Goal: Task Accomplishment & Management: Use online tool/utility

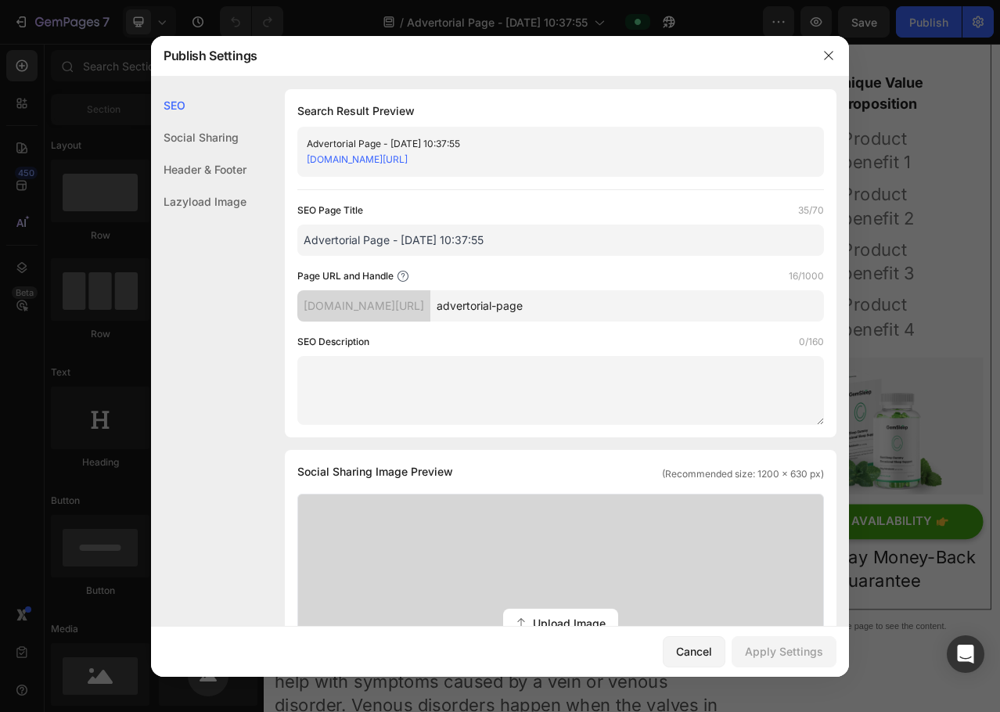
scroll to position [156, 0]
click at [824, 55] on icon "button" at bounding box center [828, 55] width 13 height 13
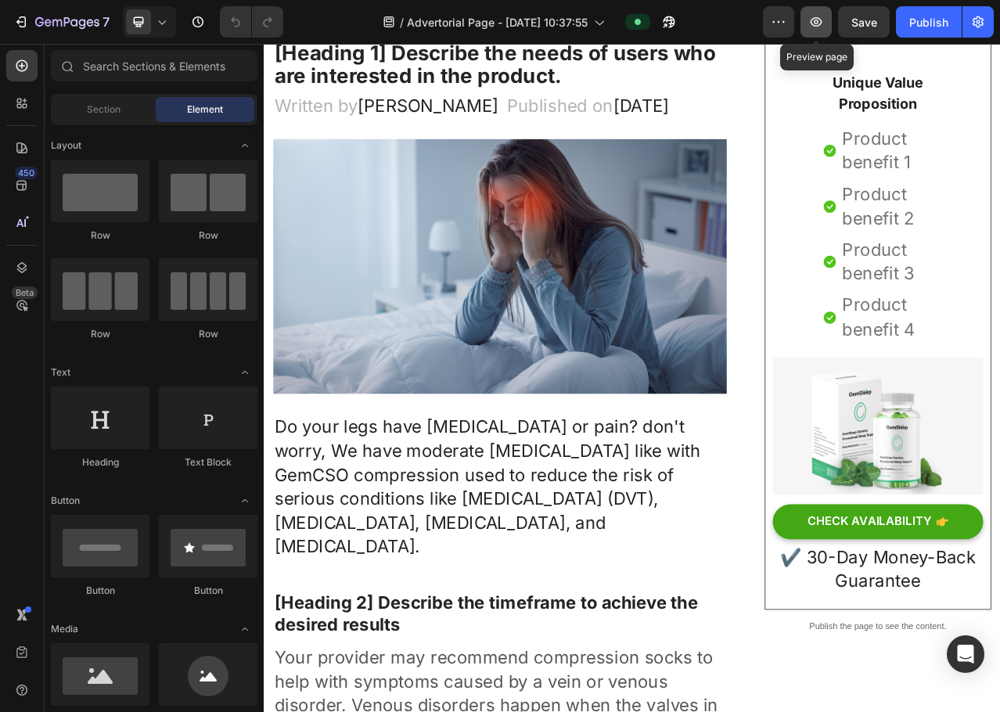
click at [813, 31] on button "button" at bounding box center [815, 21] width 31 height 31
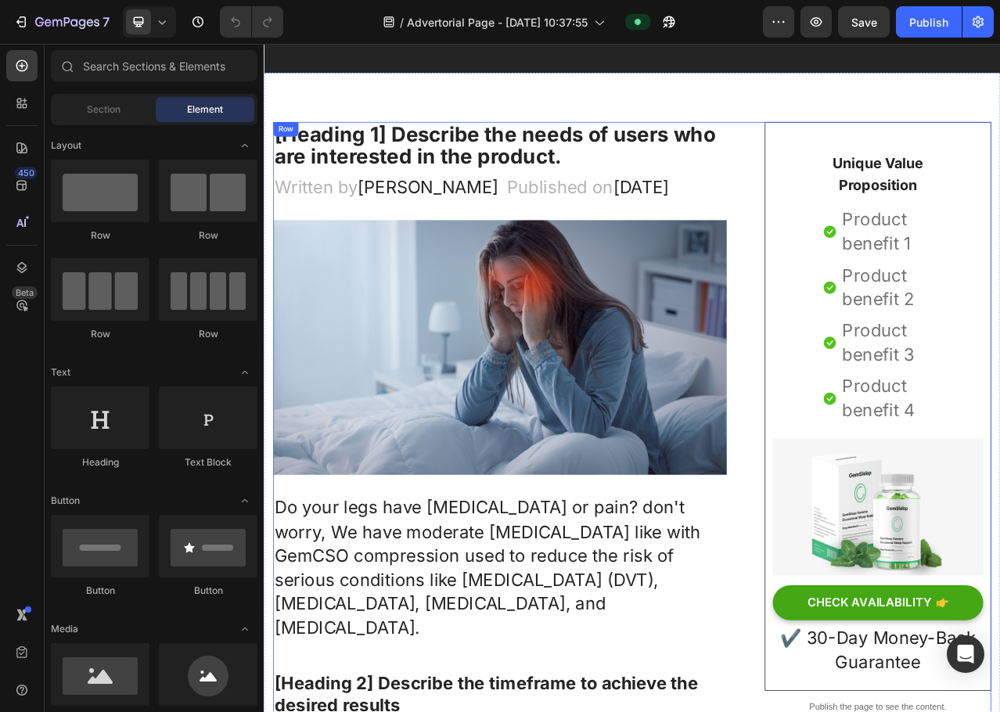
scroll to position [0, 0]
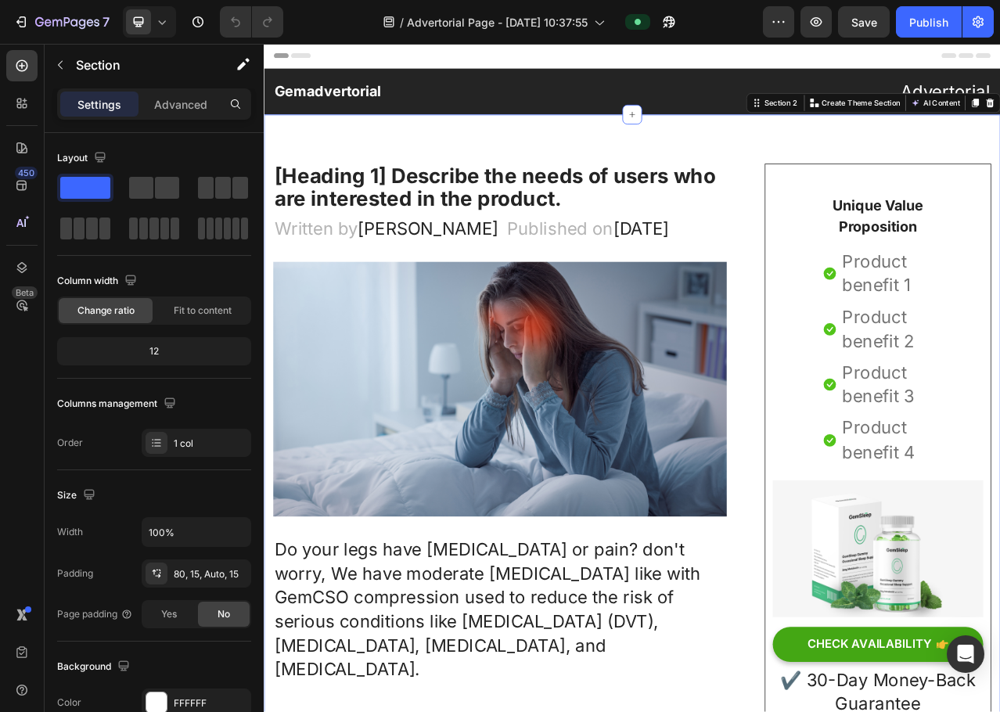
drag, startPoint x: 849, startPoint y: 174, endPoint x: 841, endPoint y: 223, distance: 49.2
click at [777, 27] on icon "button" at bounding box center [778, 22] width 16 height 16
click at [745, 13] on div "/ Advertorial Page - [DATE] 10:37:55" at bounding box center [529, 21] width 467 height 31
click at [983, 16] on icon "button" at bounding box center [978, 22] width 16 height 16
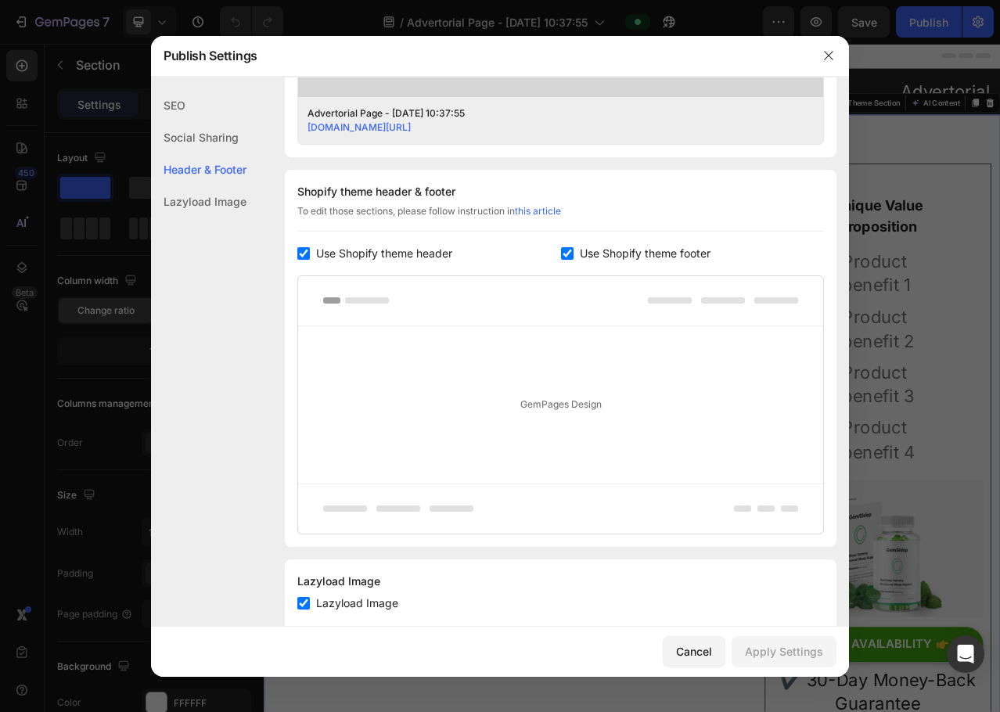
scroll to position [691, 0]
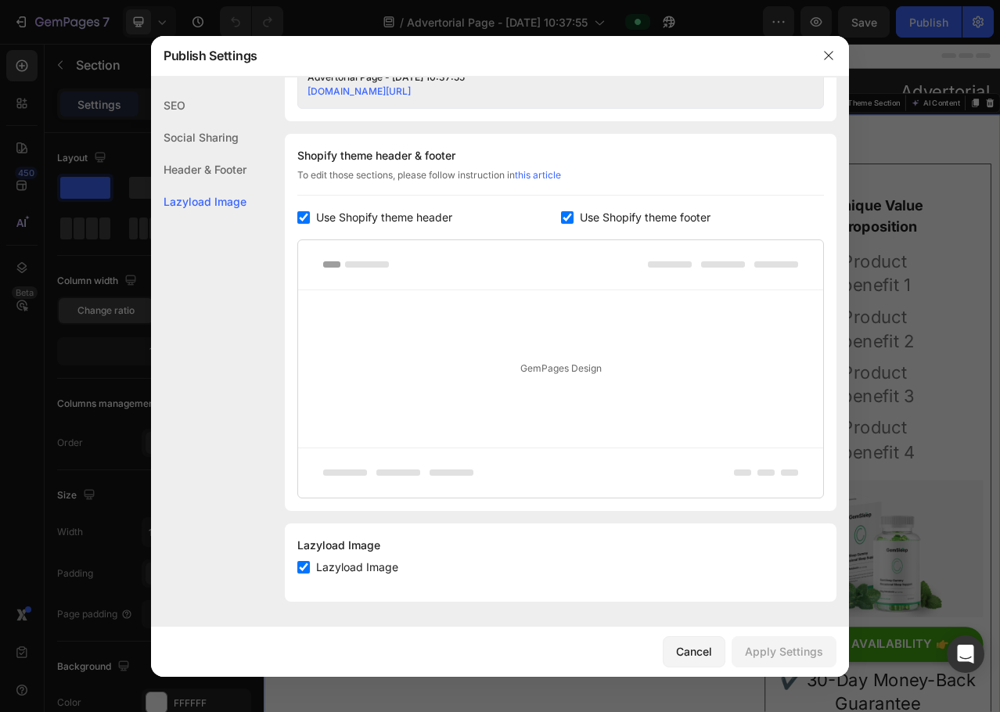
click at [337, 212] on span "Use Shopify theme header" at bounding box center [384, 217] width 136 height 19
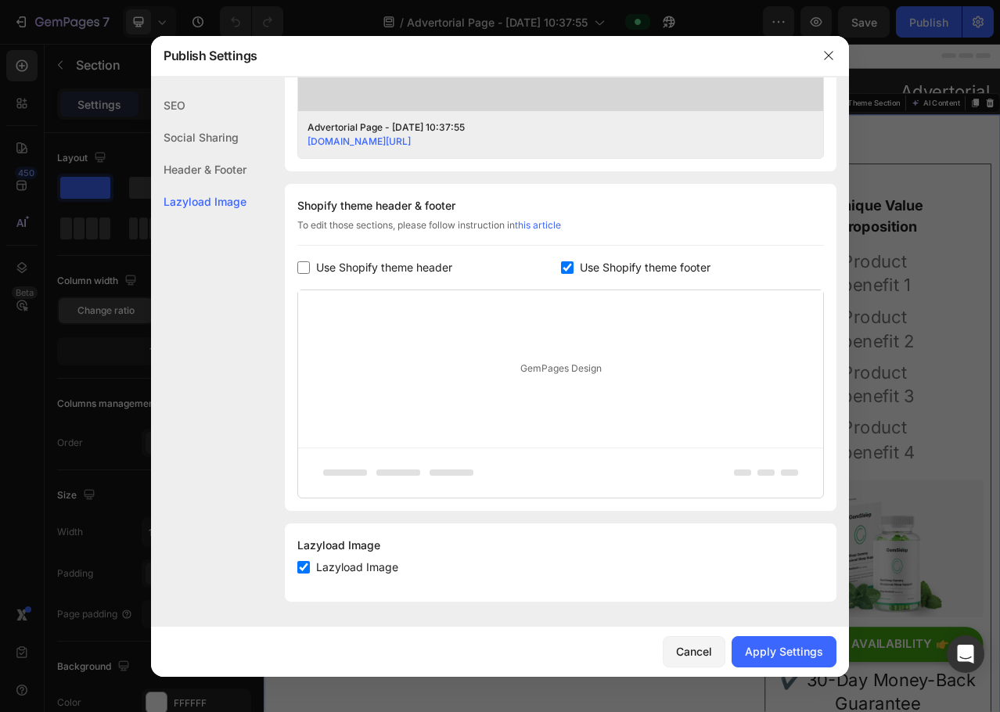
click at [372, 266] on span "Use Shopify theme header" at bounding box center [384, 267] width 136 height 19
checkbox input "true"
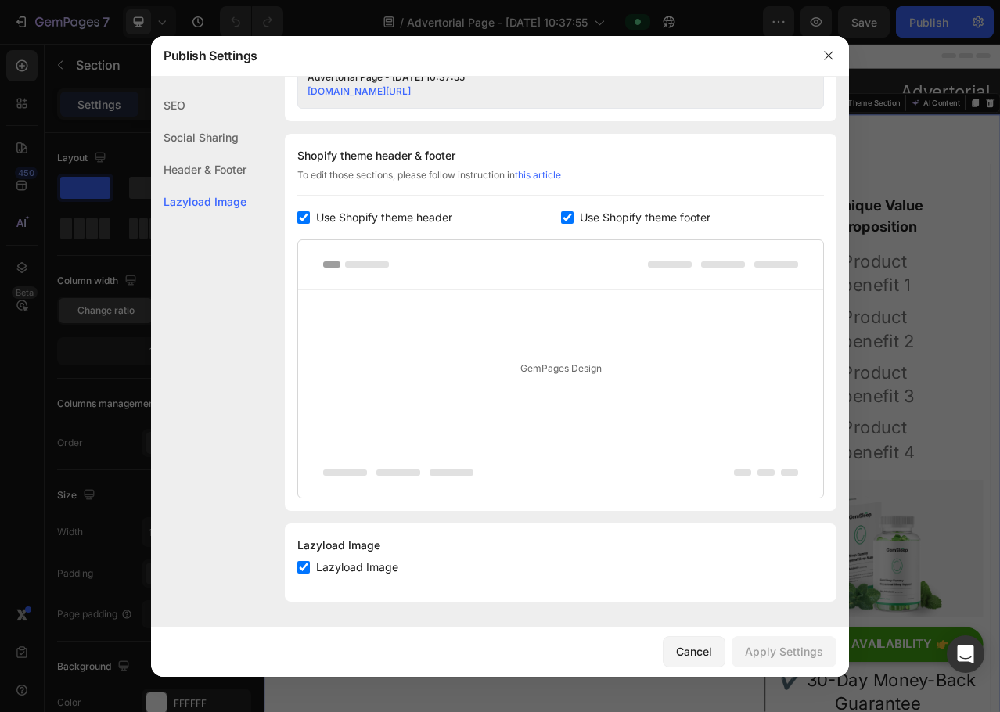
click at [597, 217] on span "Use Shopify theme footer" at bounding box center [645, 217] width 131 height 19
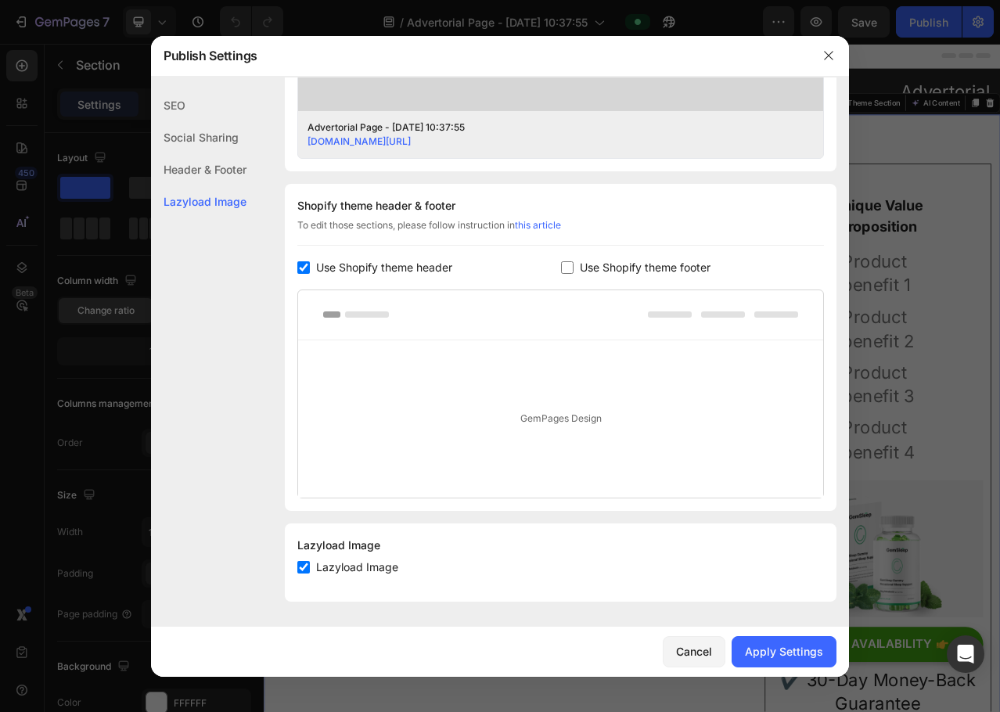
click at [598, 264] on span "Use Shopify theme footer" at bounding box center [645, 267] width 131 height 19
checkbox input "true"
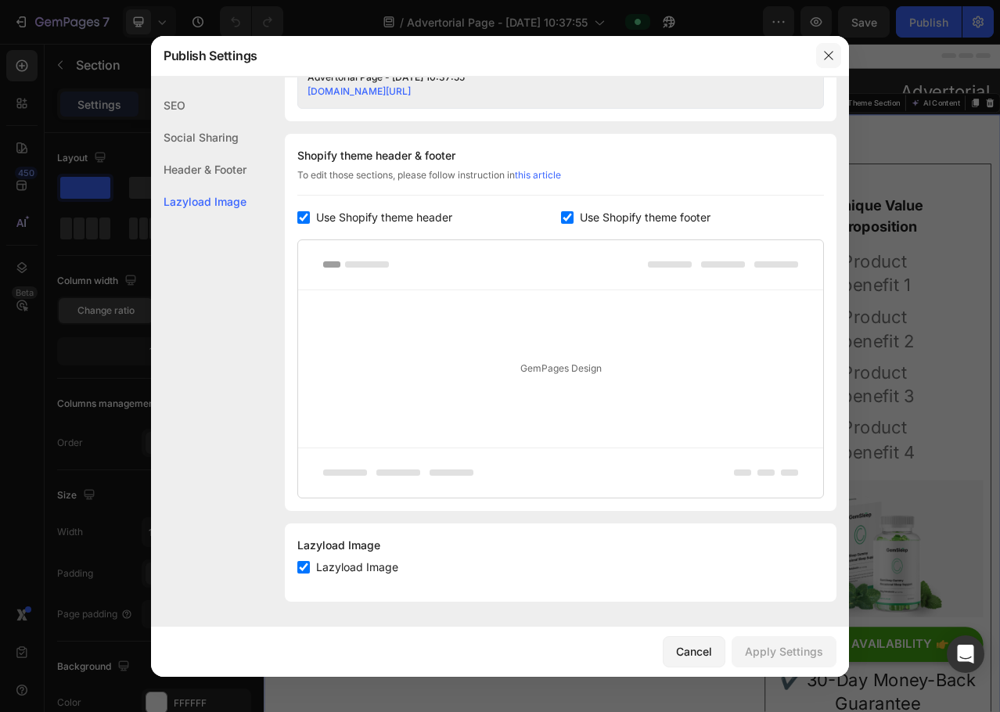
click at [822, 52] on icon "button" at bounding box center [828, 55] width 13 height 13
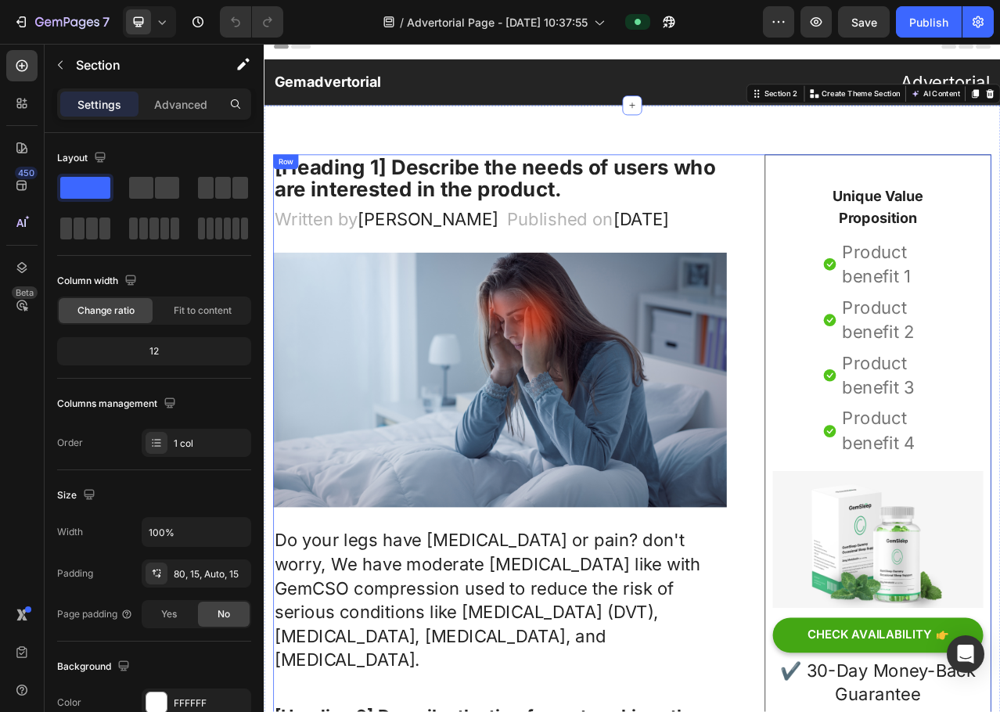
scroll to position [0, 0]
